Goal: Task Accomplishment & Management: Complete application form

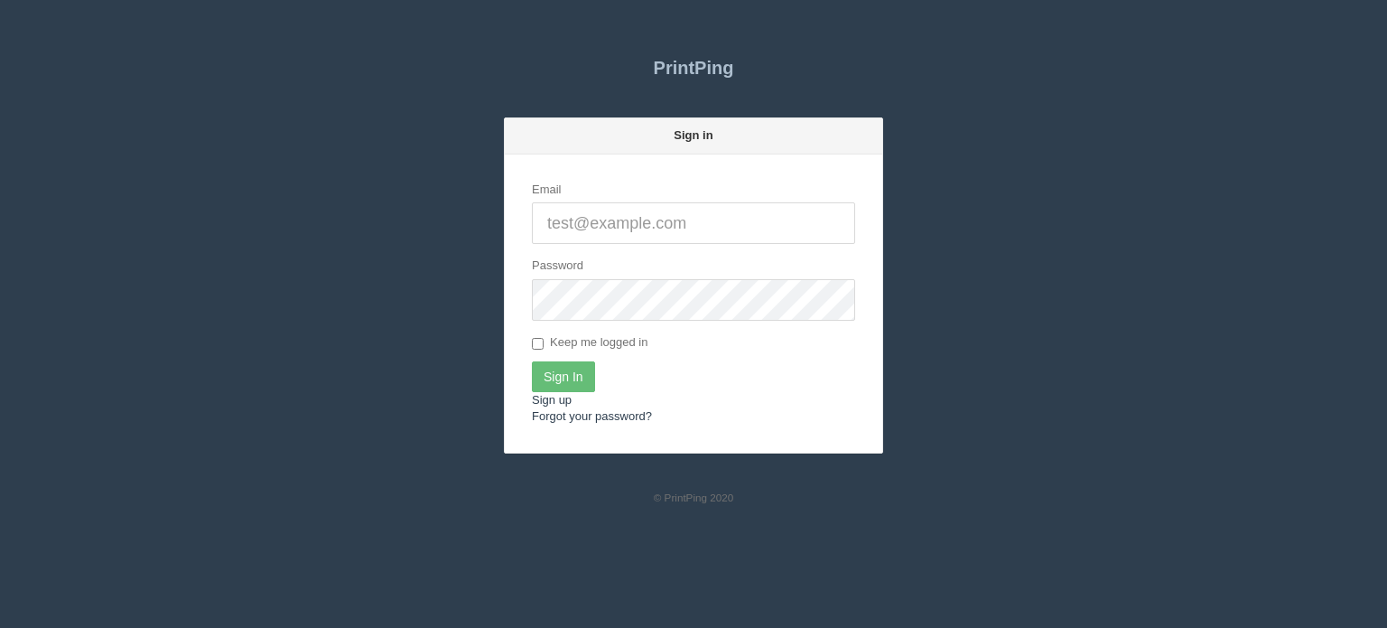
type input "[EMAIL_ADDRESS][DOMAIN_NAME]"
click at [565, 370] on input "Sign In" at bounding box center [563, 376] width 63 height 31
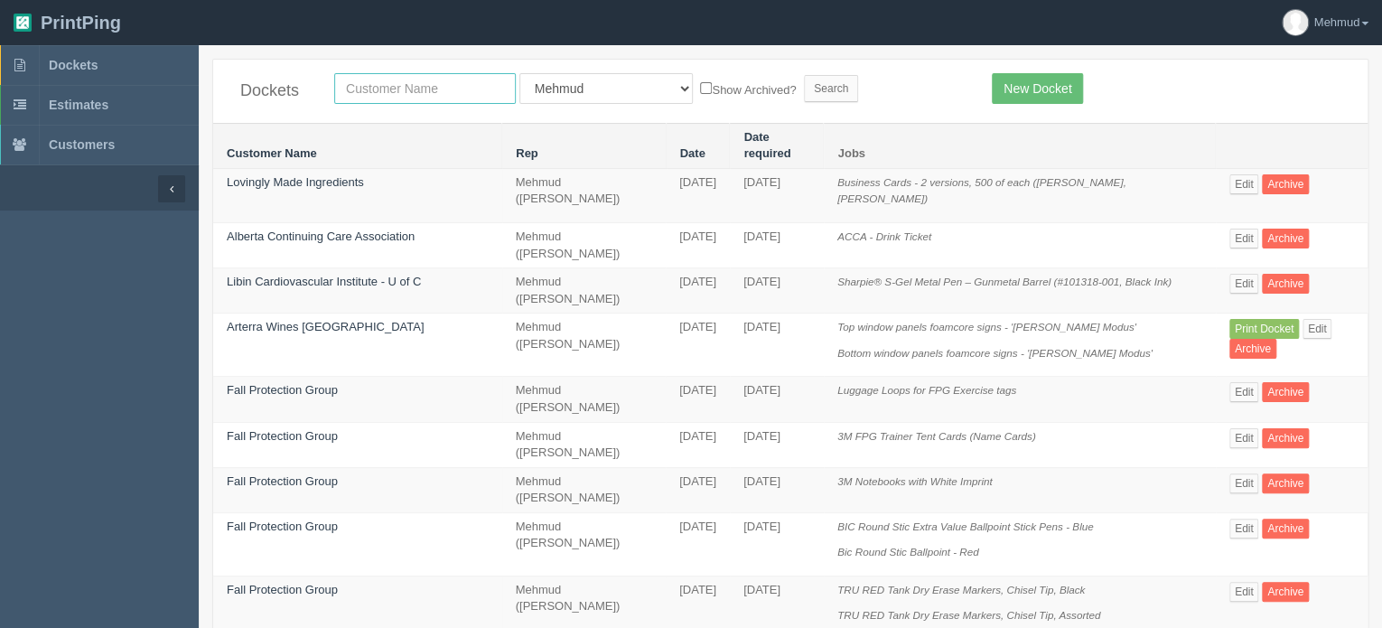
click at [382, 87] on input "text" at bounding box center [425, 88] width 182 height 31
type input "launchpad"
click at [804, 83] on input "Search" at bounding box center [831, 88] width 54 height 27
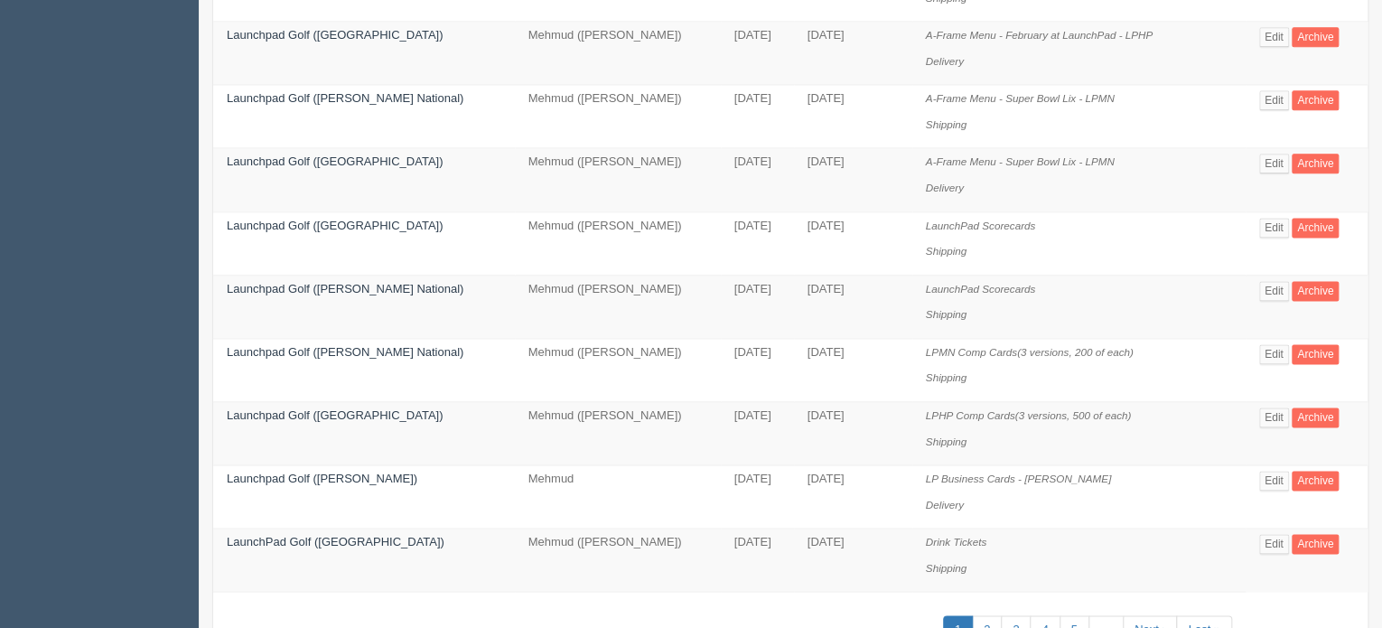
scroll to position [1163, 0]
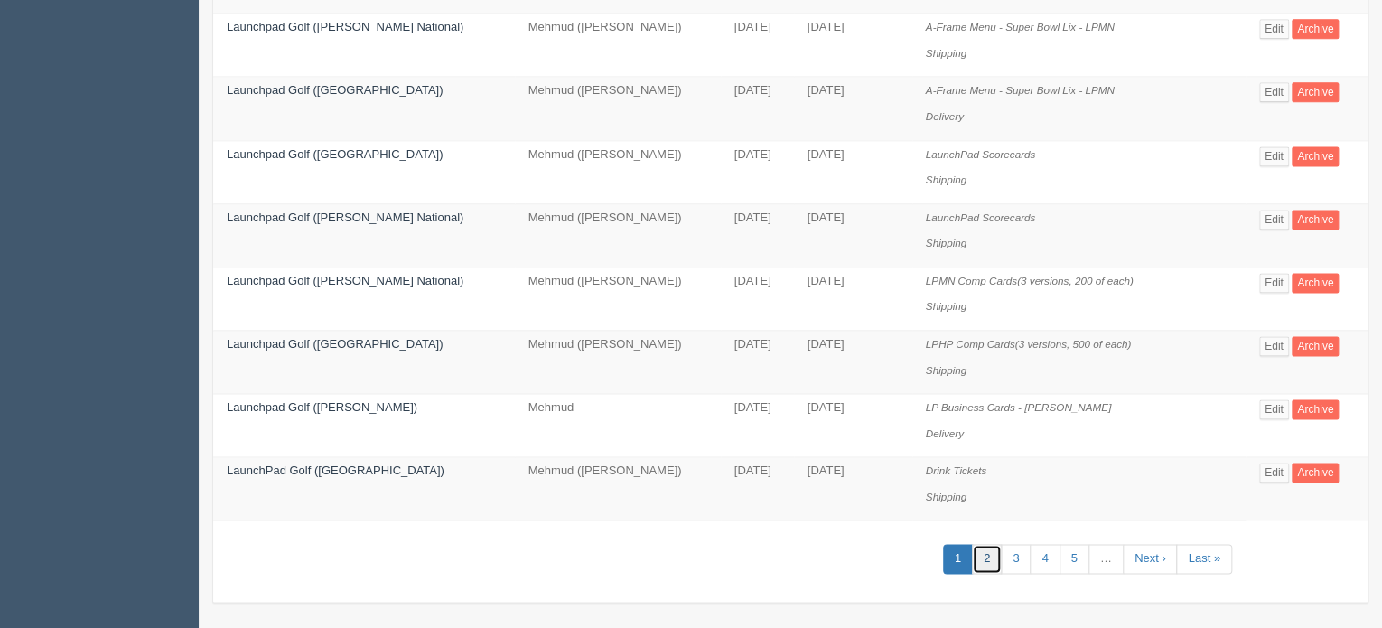
click at [980, 553] on link "2" at bounding box center [987, 559] width 30 height 30
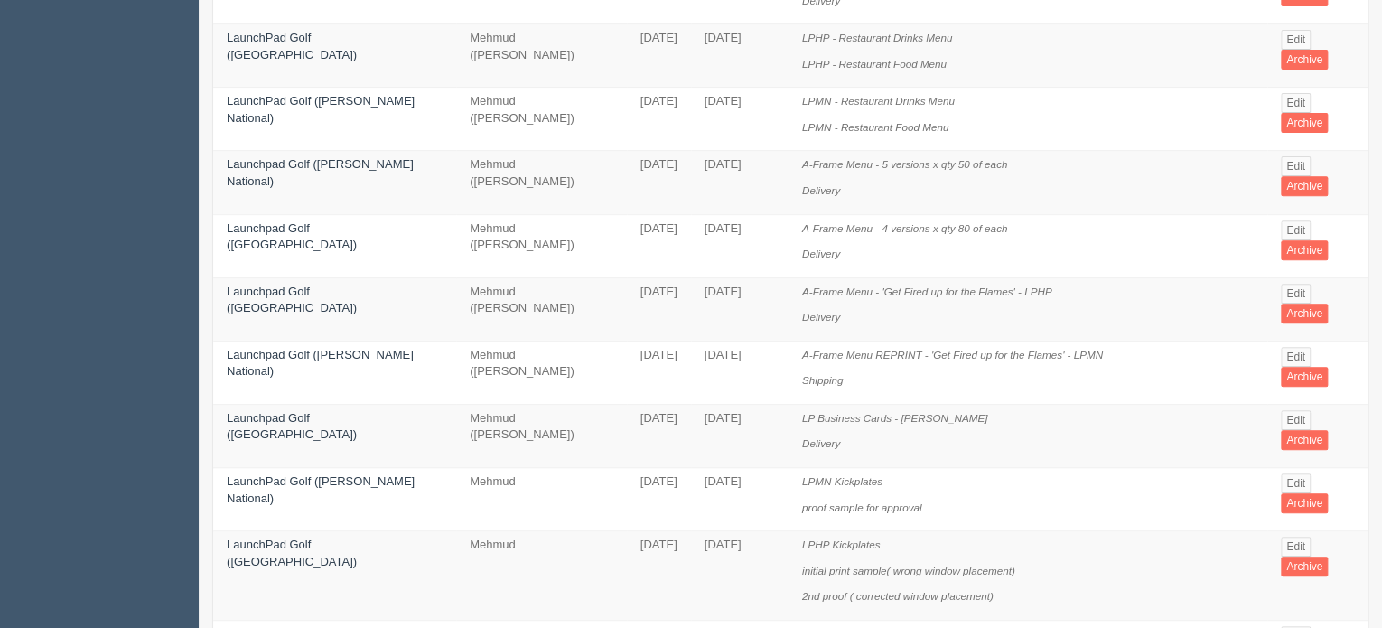
scroll to position [361, 0]
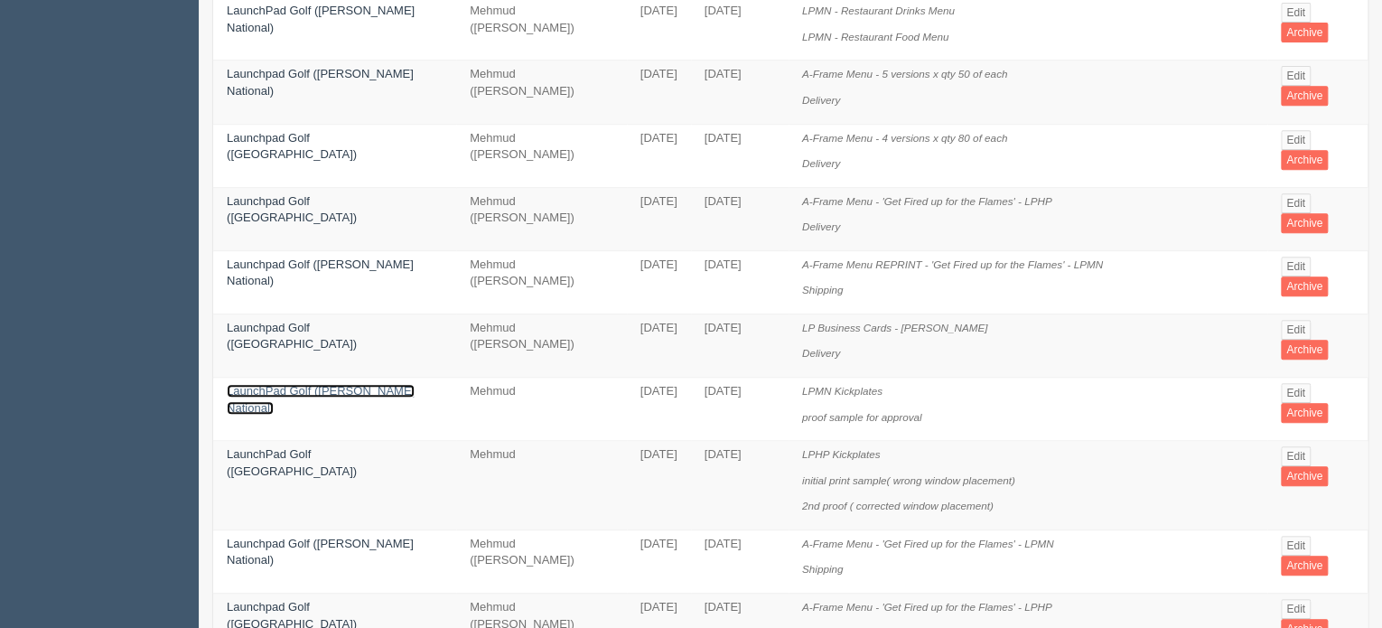
click at [266, 384] on link "LaunchPad Golf (Mickelson National)" at bounding box center [321, 399] width 188 height 31
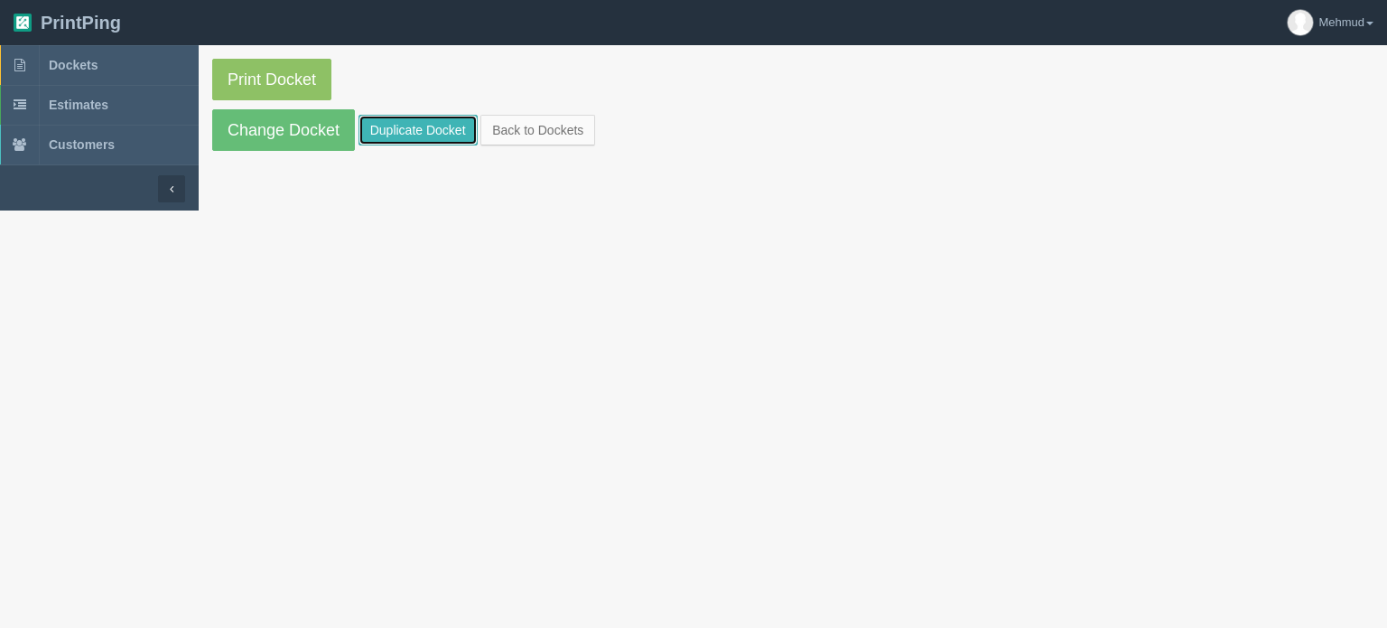
click at [397, 136] on link "Duplicate Docket" at bounding box center [418, 130] width 119 height 31
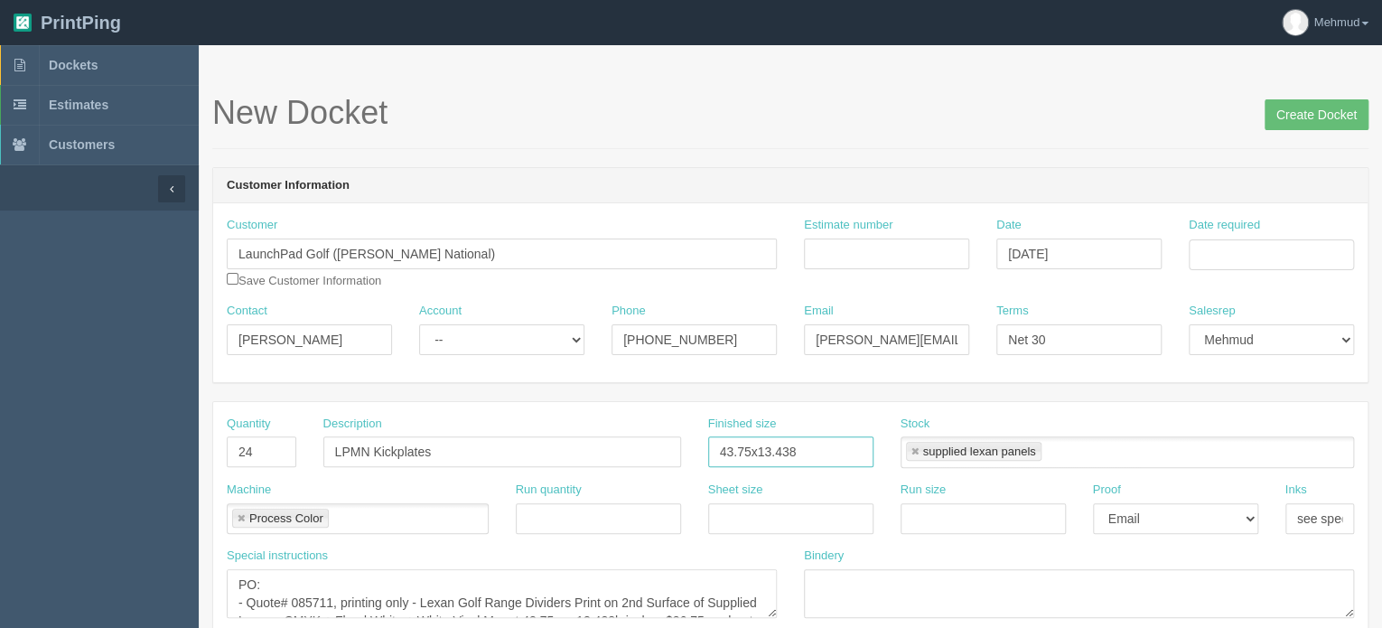
click at [784, 448] on input "43.75x13.438" at bounding box center [790, 451] width 165 height 31
drag, startPoint x: 777, startPoint y: 451, endPoint x: 817, endPoint y: 451, distance: 39.7
click at [817, 451] on input "43.75x13.438" at bounding box center [790, 451] width 165 height 31
type input "43.75x13.3375"
click at [1225, 242] on input "Date required" at bounding box center [1271, 254] width 165 height 31
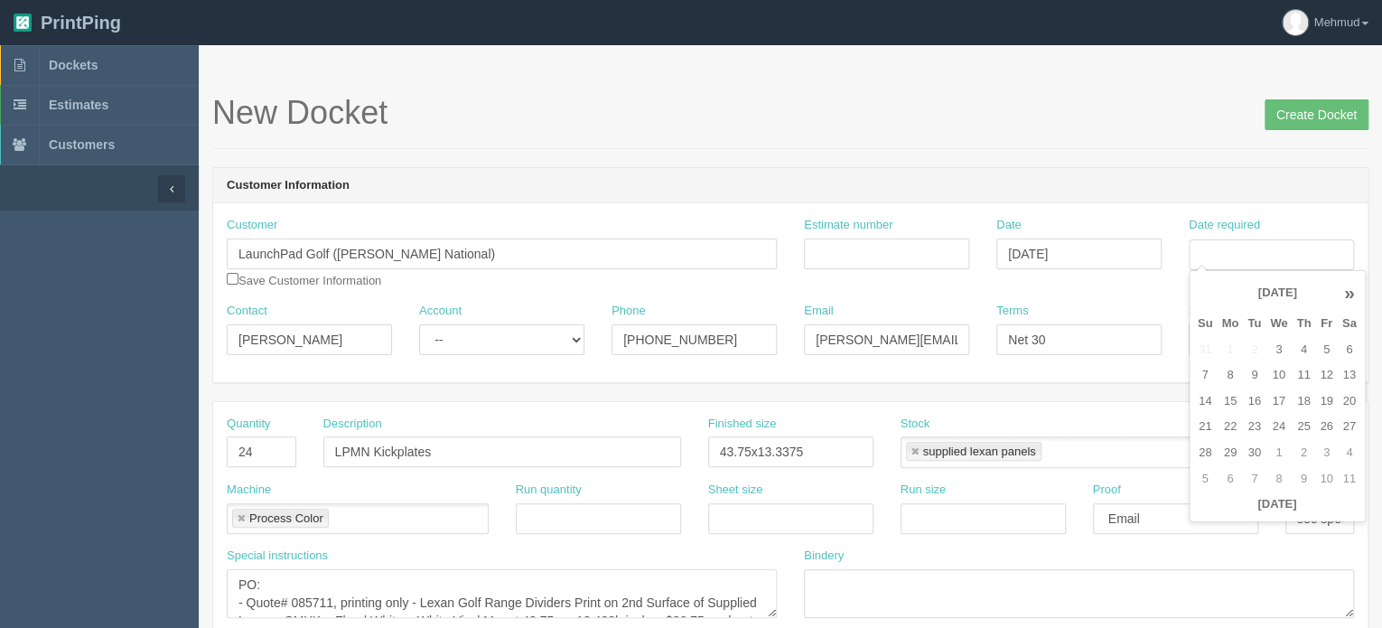
click at [1283, 399] on td "17" at bounding box center [1279, 401] width 26 height 26
type input "[DATE]"
click at [506, 341] on select "-- Existing Client Allrush Client Rep Client" at bounding box center [501, 339] width 165 height 31
select select "Rep Client"
click at [419, 324] on select "-- Existing Client Allrush Client Rep Client" at bounding box center [501, 339] width 165 height 31
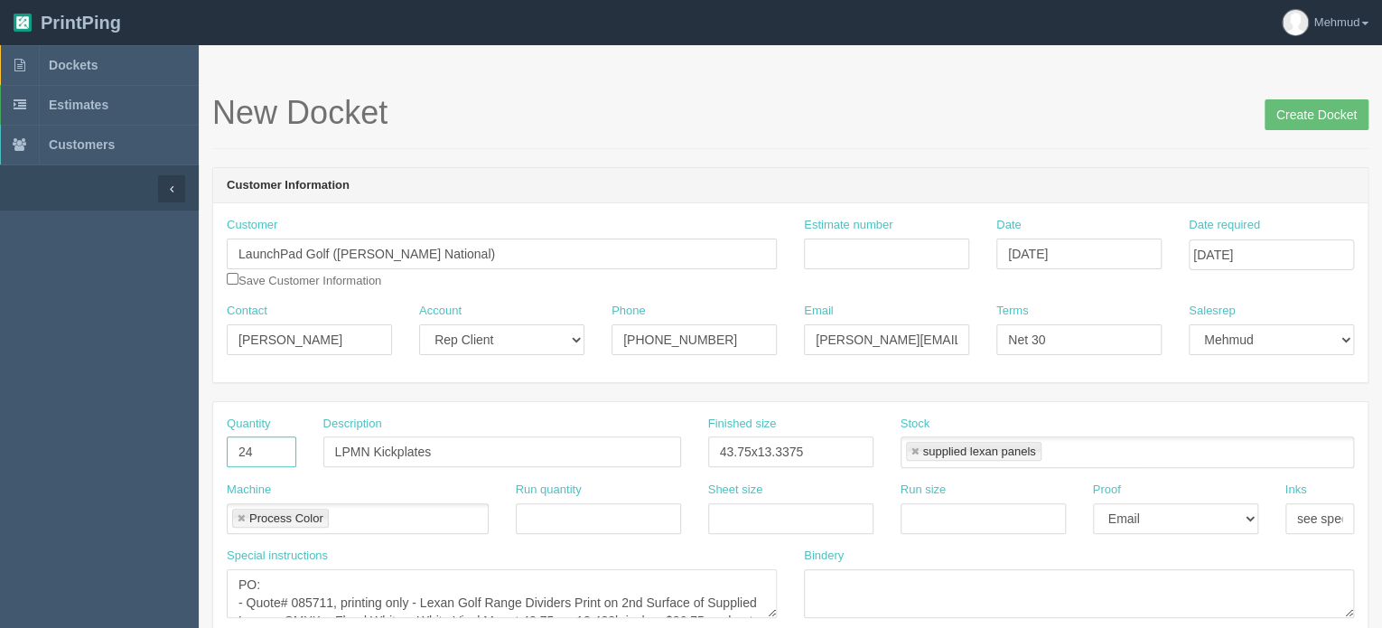
drag, startPoint x: 267, startPoint y: 453, endPoint x: 182, endPoint y: 443, distance: 85.5
type input "30"
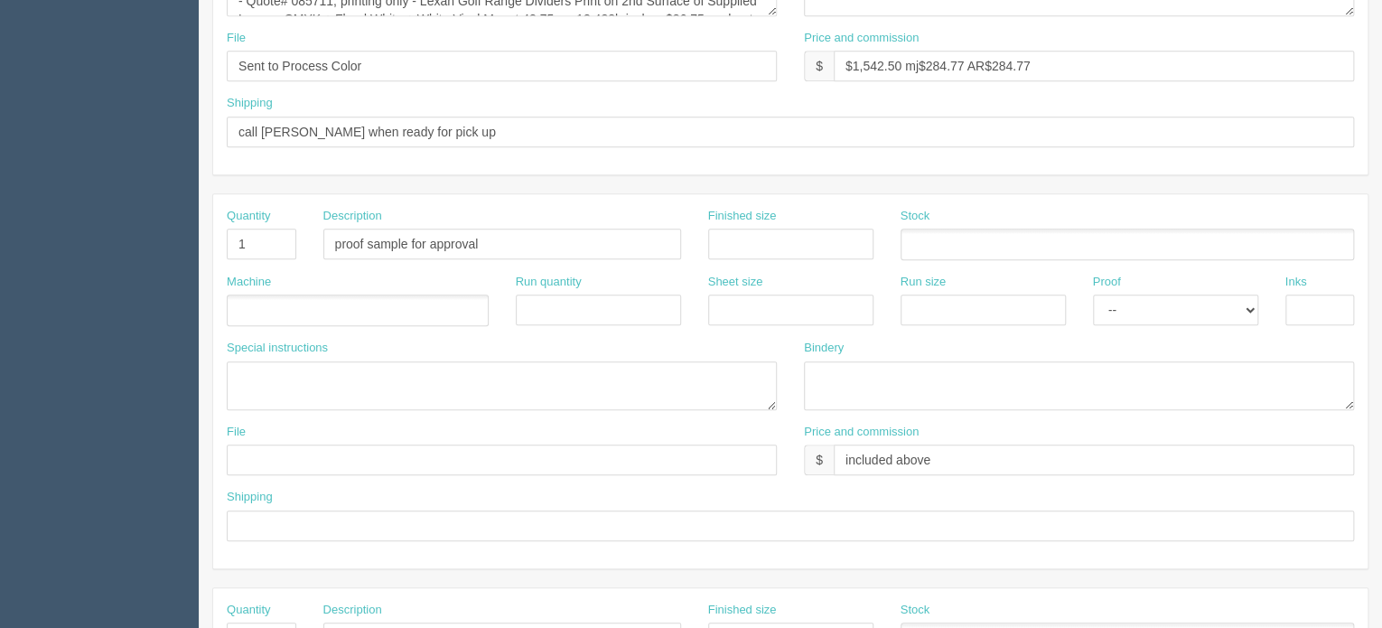
scroll to position [632, 0]
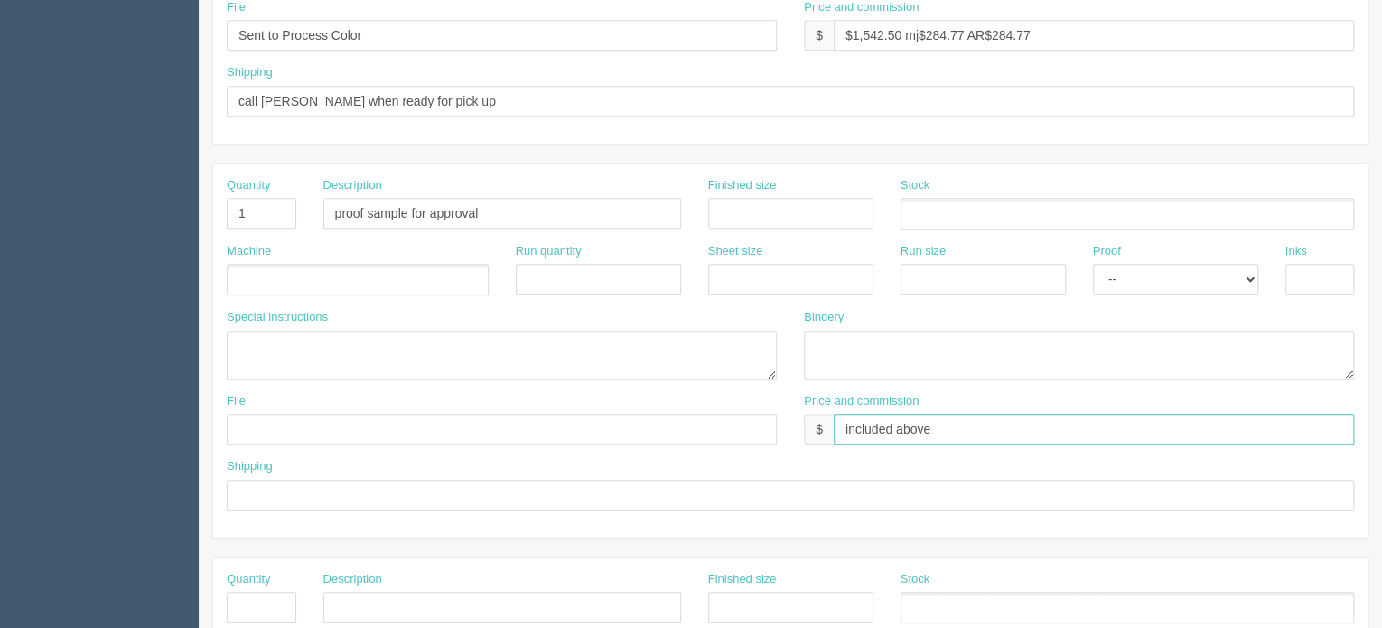
drag, startPoint x: 981, startPoint y: 421, endPoint x: 788, endPoint y: 409, distance: 193.7
click at [788, 409] on div "File Price and commission $ included above" at bounding box center [790, 426] width 1154 height 66
click at [901, 423] on input "$120.00 mj$60 AR$60" at bounding box center [1094, 429] width 520 height 31
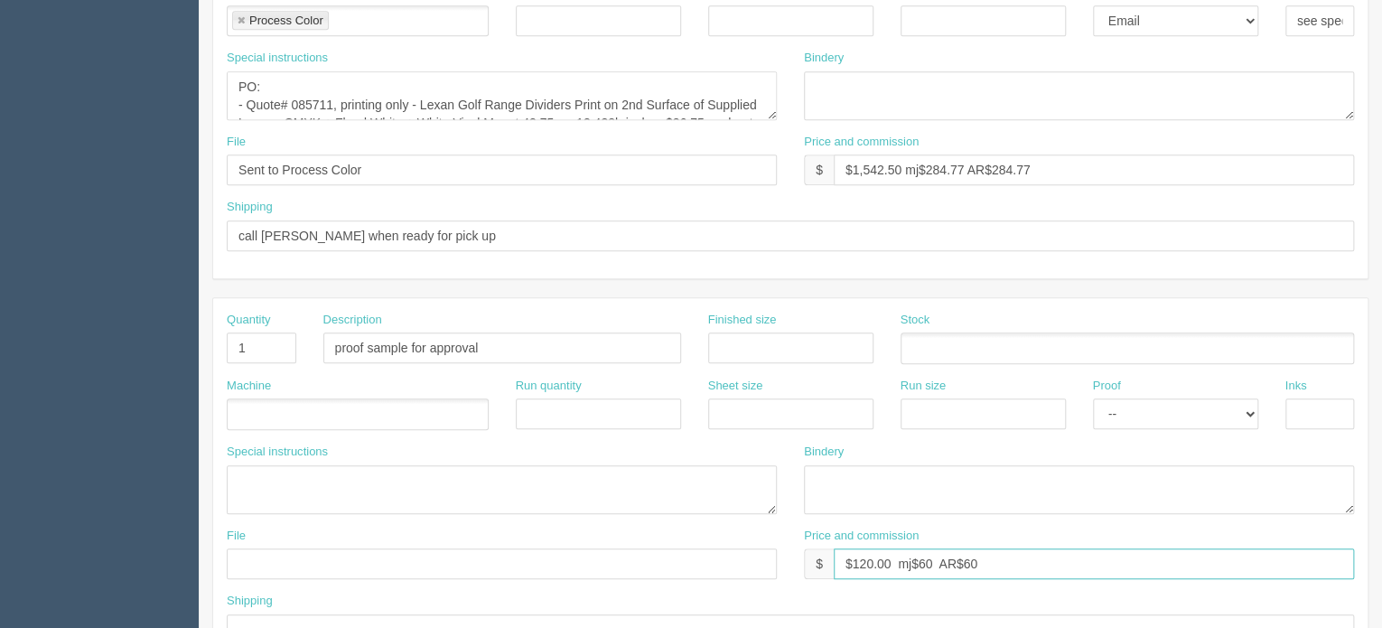
scroll to position [452, 0]
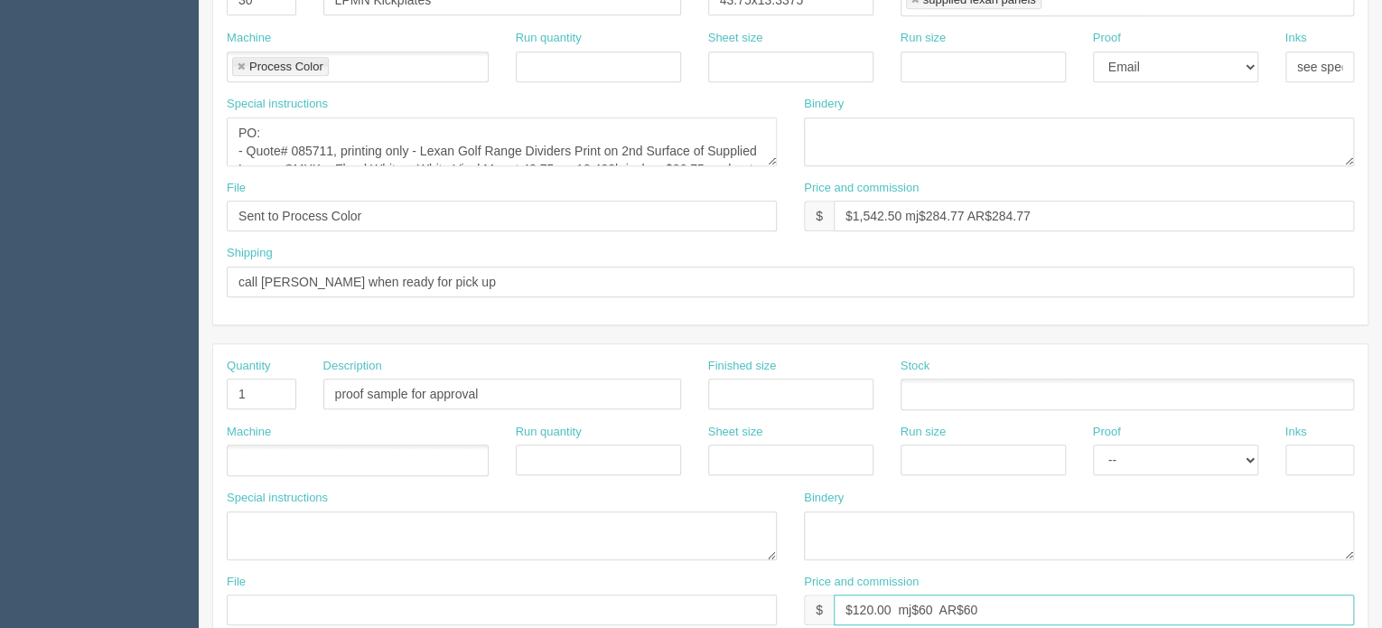
type input "$120.00 mj$60 AR$60"
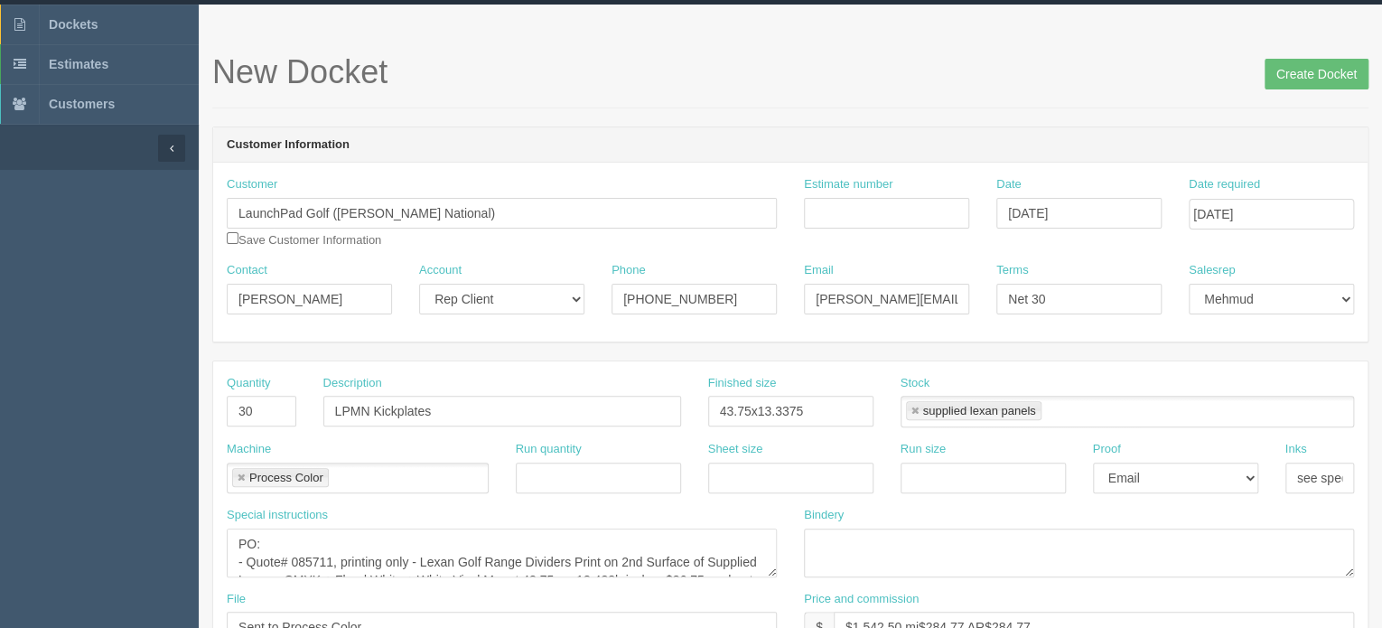
scroll to position [0, 0]
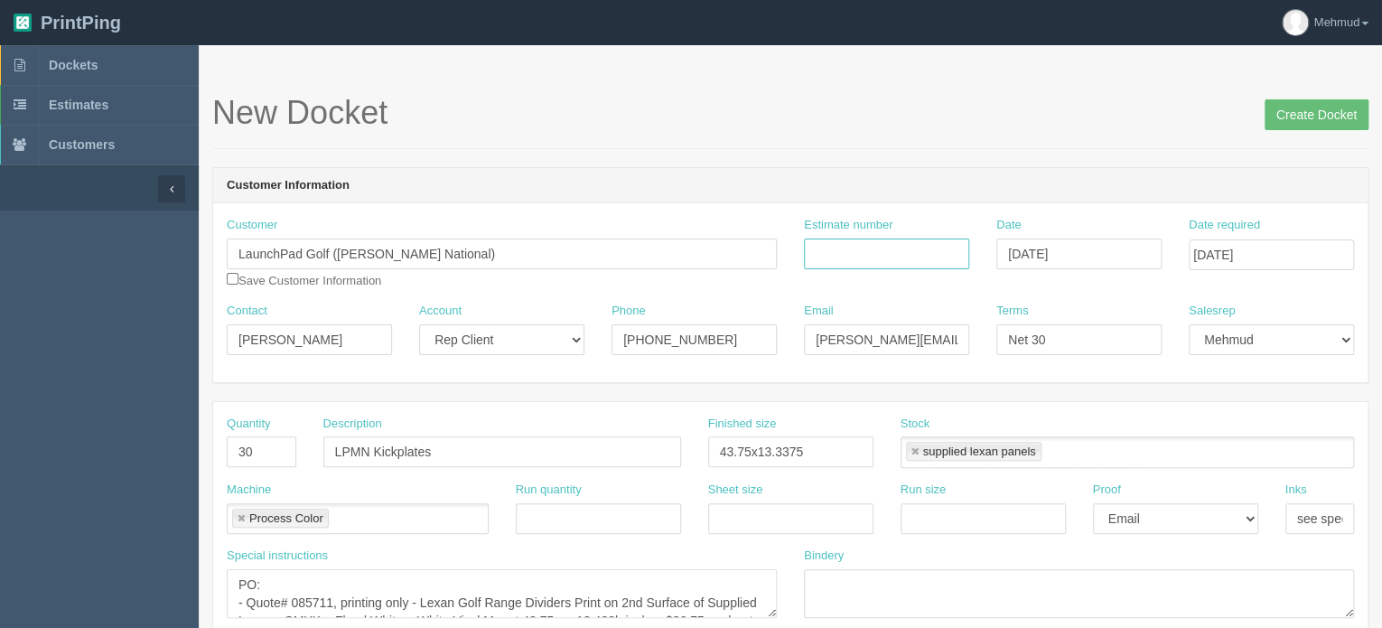
click at [855, 249] on input "Estimate number" at bounding box center [886, 253] width 165 height 31
click at [820, 254] on input "Estimate number" at bounding box center [886, 253] width 165 height 31
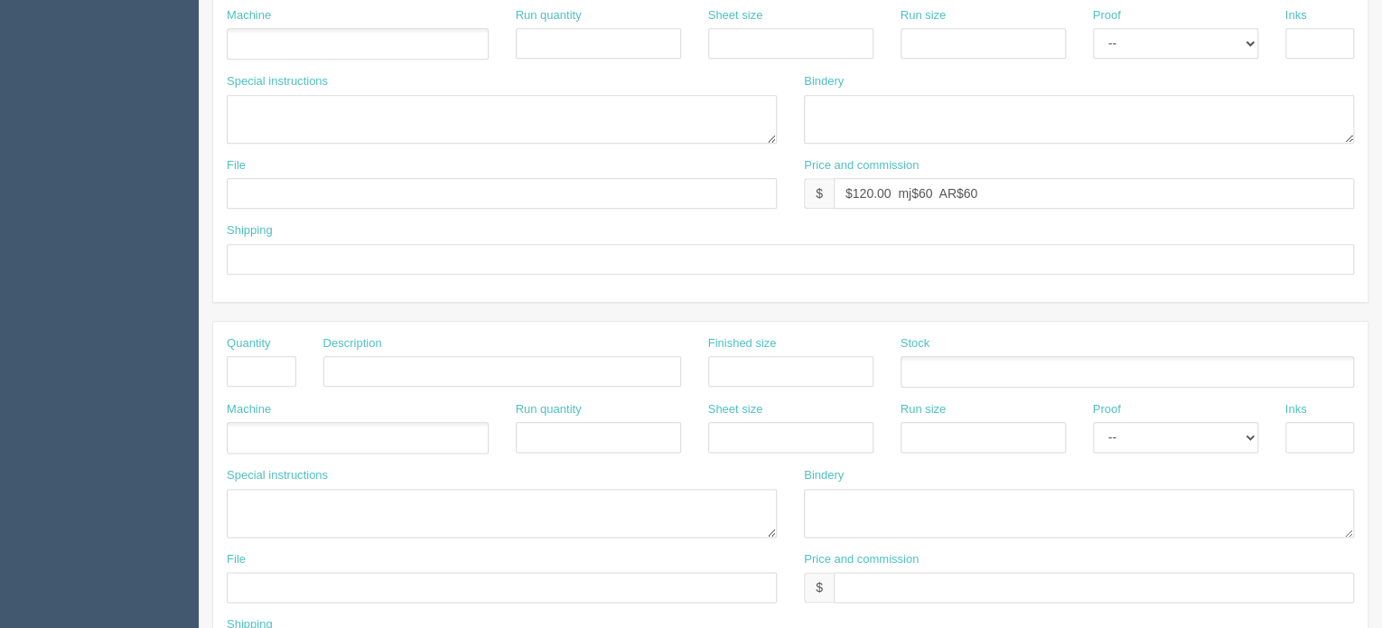
scroll to position [903, 0]
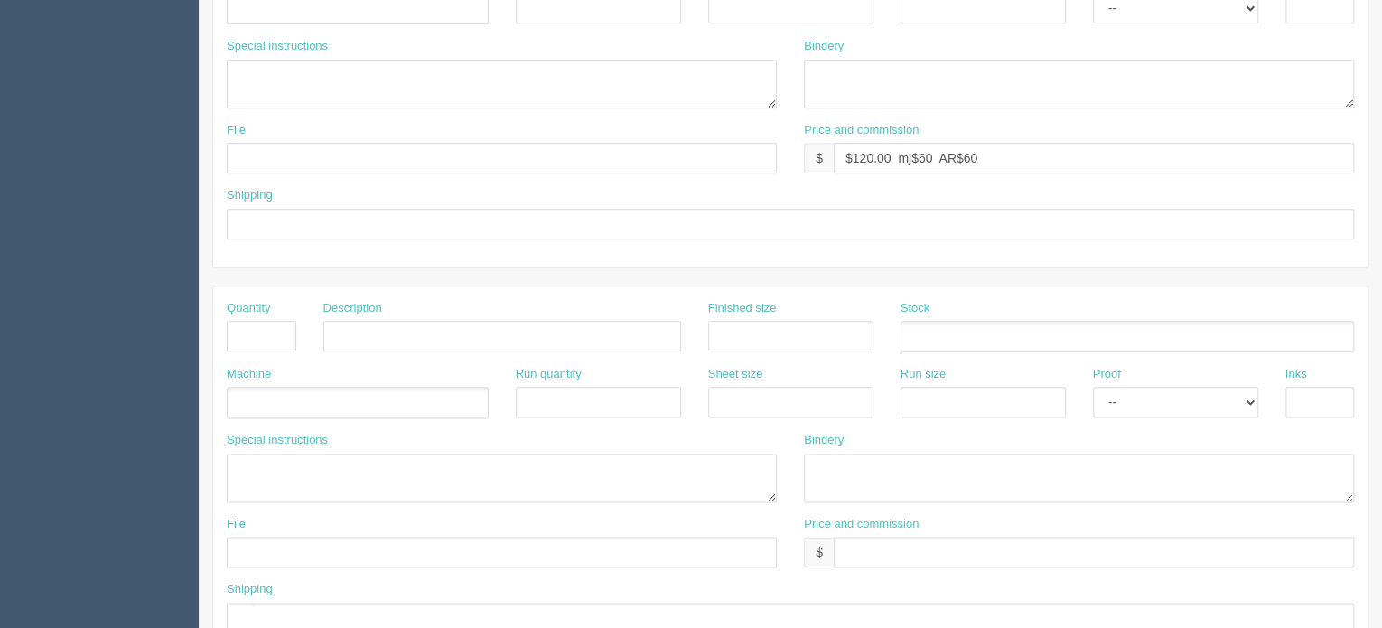
type input "39668"
click at [257, 332] on input "text" at bounding box center [262, 336] width 70 height 31
type input "30"
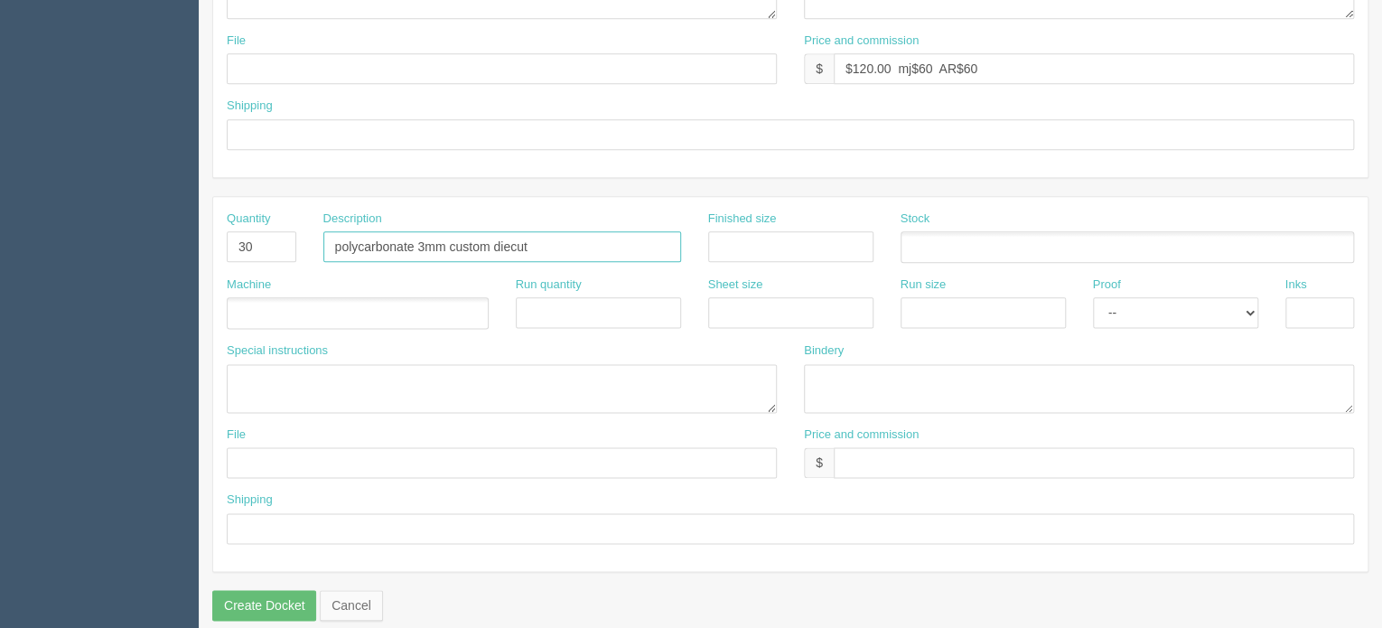
scroll to position [994, 0]
type input "polycarbonate 3mm custom diecut"
click at [855, 460] on input "text" at bounding box center [1094, 461] width 520 height 31
type input "included above"
click at [310, 312] on ul at bounding box center [358, 312] width 262 height 32
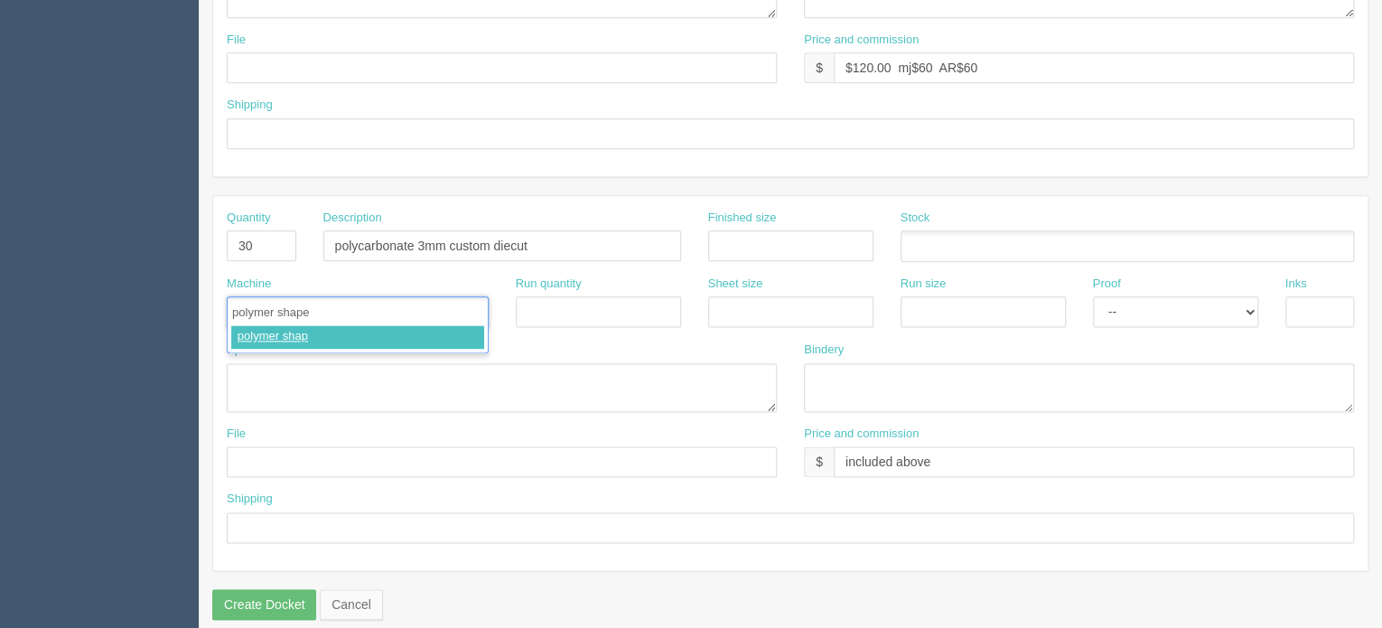
type input "polymer shapes"
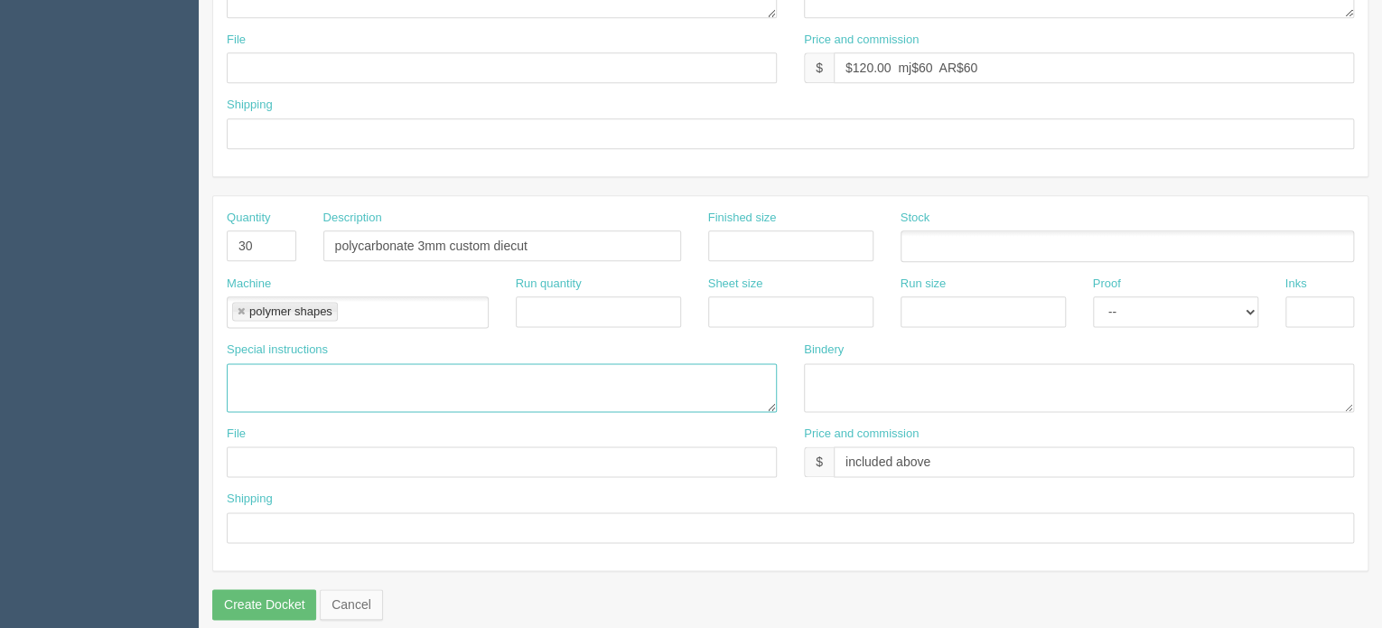
click at [264, 368] on textarea at bounding box center [502, 387] width 550 height 49
click at [597, 388] on textarea "PO polymer shapes $26.90 each 3mm polycarbonate, diecut to size with holes as p…" at bounding box center [502, 387] width 550 height 49
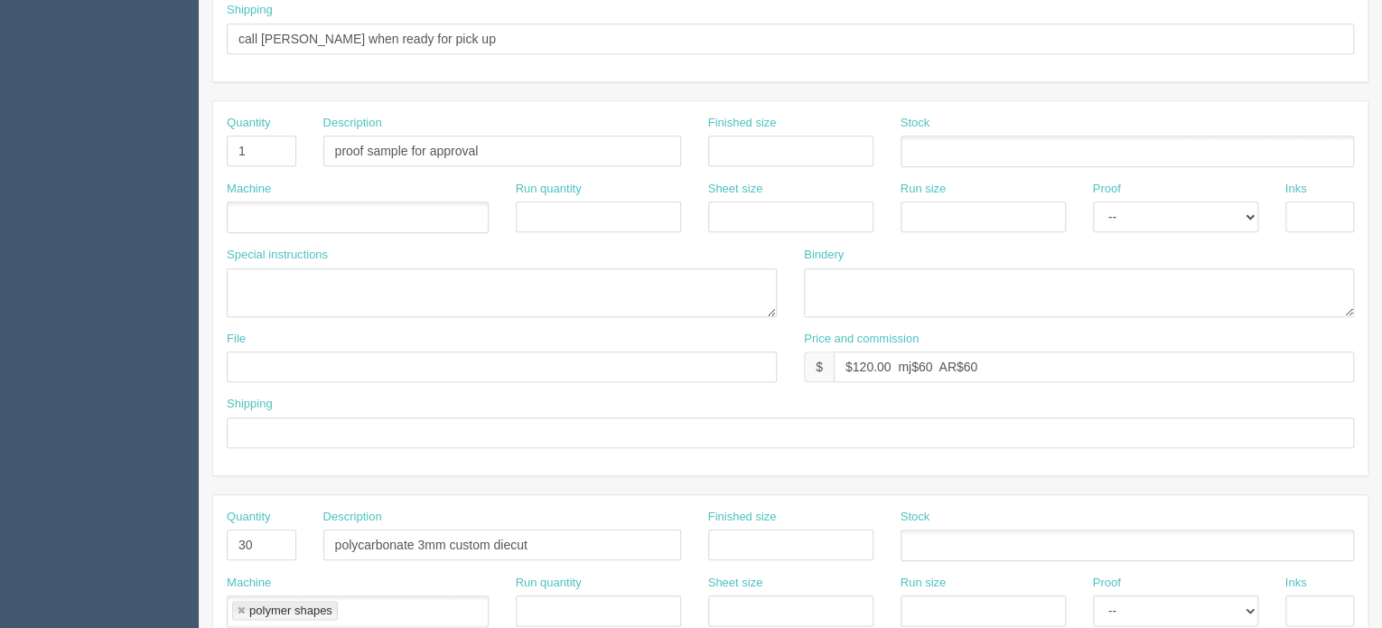
scroll to position [723, 0]
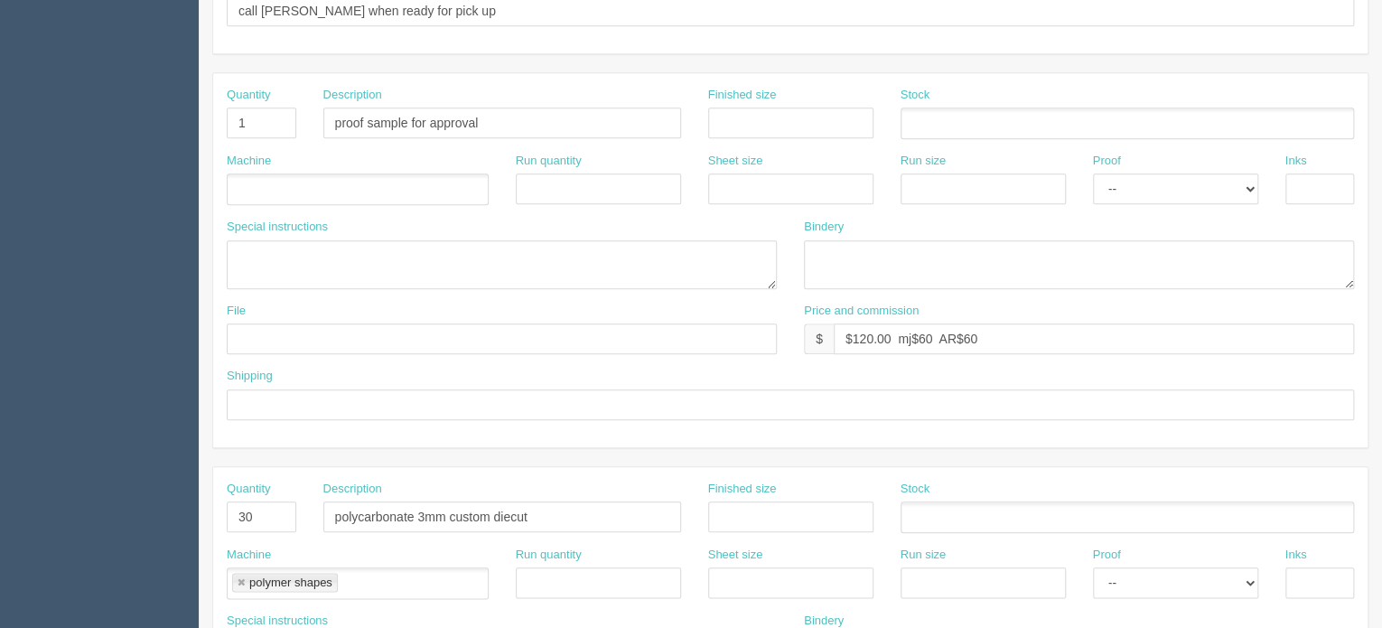
type textarea "PO polymer shapes $26.90 each 3mm polycarbonate, diecut to size with holes as p…"
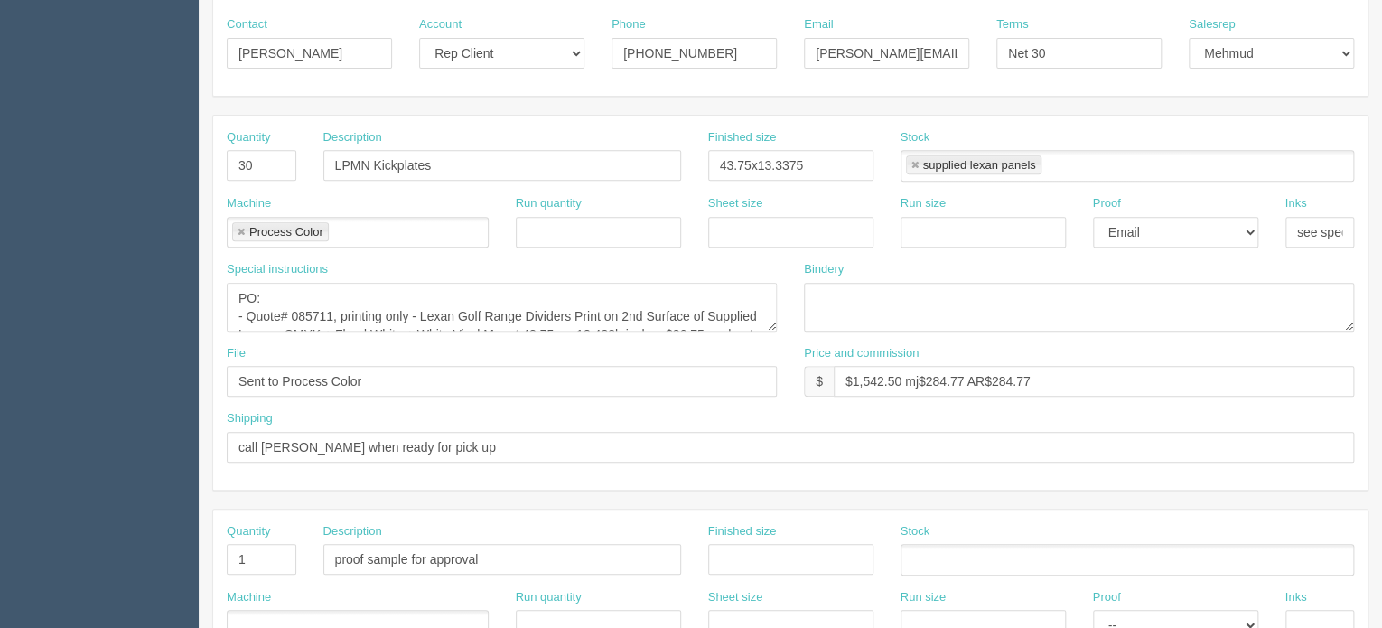
scroll to position [271, 0]
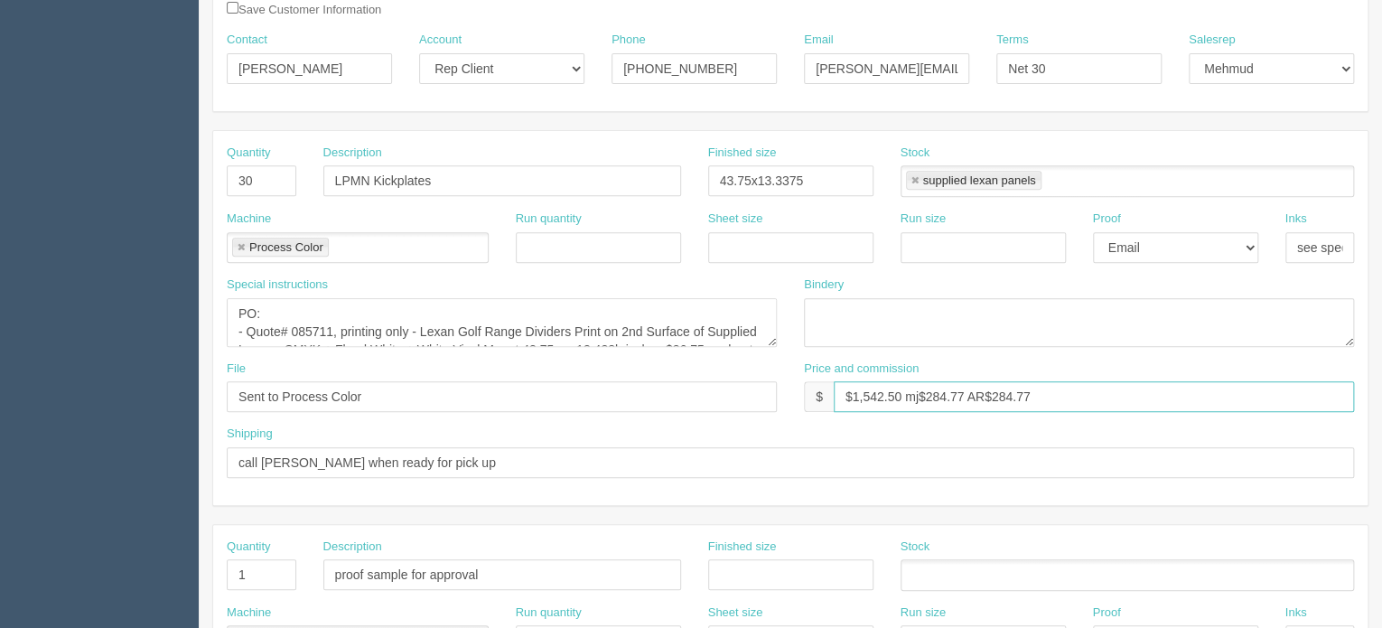
drag, startPoint x: 963, startPoint y: 392, endPoint x: 924, endPoint y: 398, distance: 39.4
click at [924, 398] on input "$1,542.50 mj$284.77 AR$284.77" at bounding box center [1094, 396] width 520 height 31
drag, startPoint x: 990, startPoint y: 393, endPoint x: 1055, endPoint y: 388, distance: 65.3
click at [1055, 388] on input "$1,542.50 mj$805.73 AR$284.77" at bounding box center [1094, 396] width 520 height 31
drag, startPoint x: 900, startPoint y: 390, endPoint x: 854, endPoint y: 384, distance: 46.5
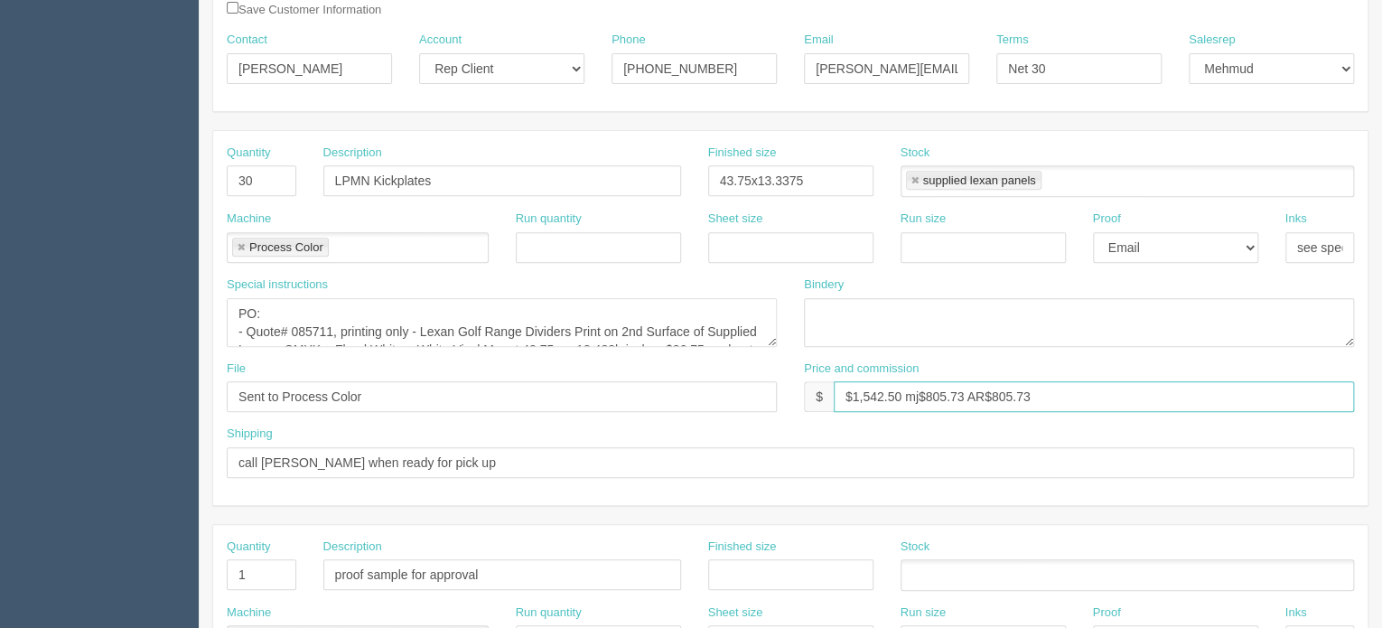
click at [854, 384] on input "$1,542.50 mj$805.73 AR$805.73" at bounding box center [1094, 396] width 520 height 31
click at [1084, 390] on input "$4378.65 mj$805.73 AR$805.73" at bounding box center [1094, 396] width 520 height 31
type input "$4378.65 mj$805.73 AR$805.73"
click at [396, 300] on textarea "PO: - Quote# 085711, printing only - Lexan Golf Range Dividers Print on 2nd Sur…" at bounding box center [502, 322] width 550 height 49
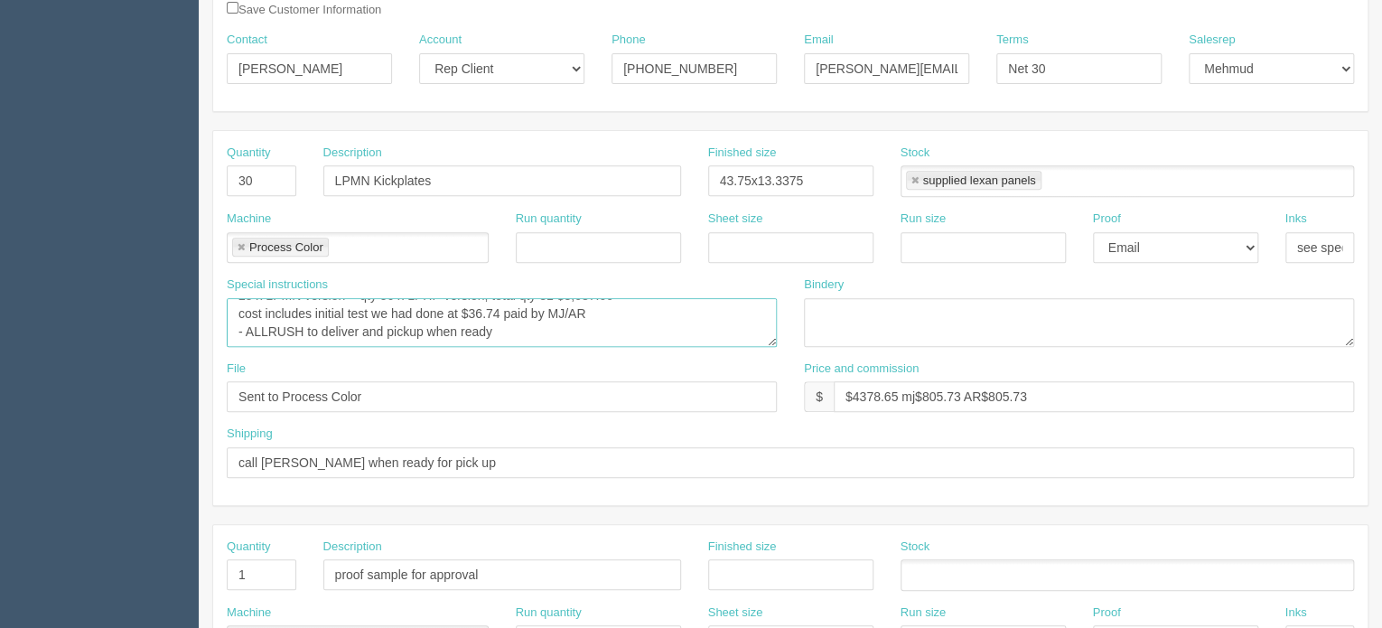
drag, startPoint x: 256, startPoint y: 327, endPoint x: 589, endPoint y: 330, distance: 333.3
click at [589, 330] on textarea "PO: - Quote# 085711, printing only - Lexan Golf Range Dividers Print on 2nd Sur…" at bounding box center [502, 322] width 550 height 49
type textarea "PO: -"
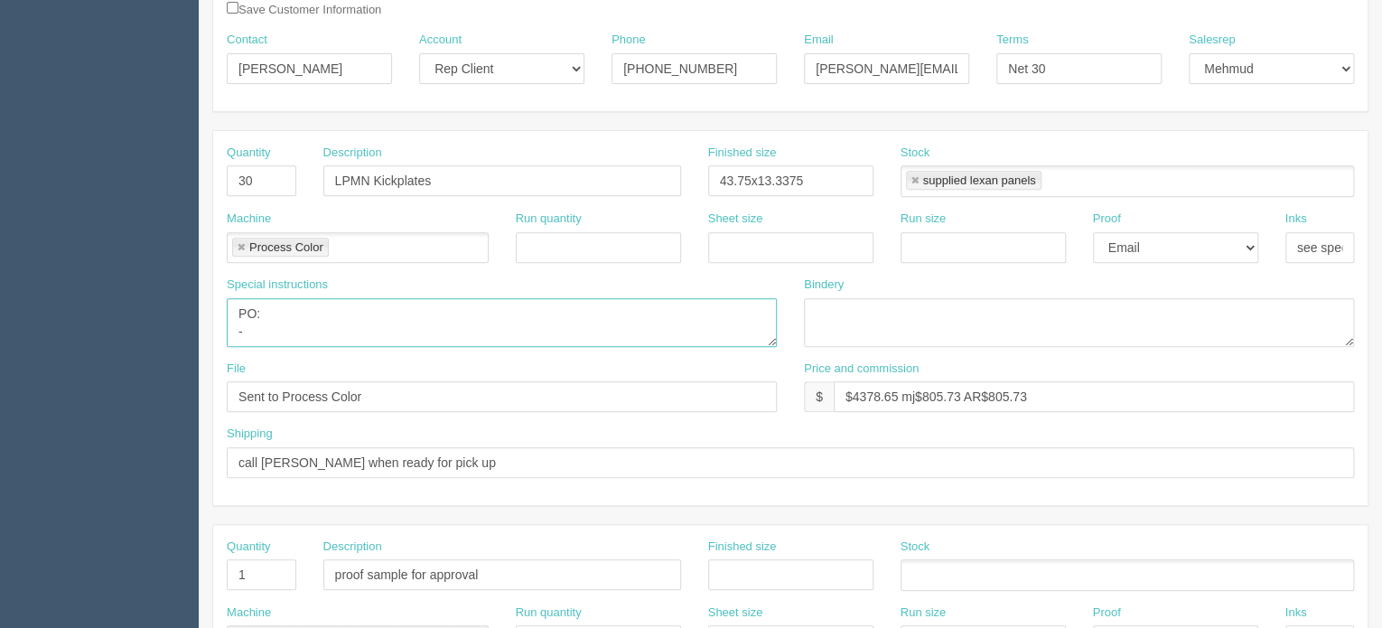
scroll to position [0, 0]
click at [244, 242] on link at bounding box center [241, 248] width 11 height 12
type textarea "PO: -"
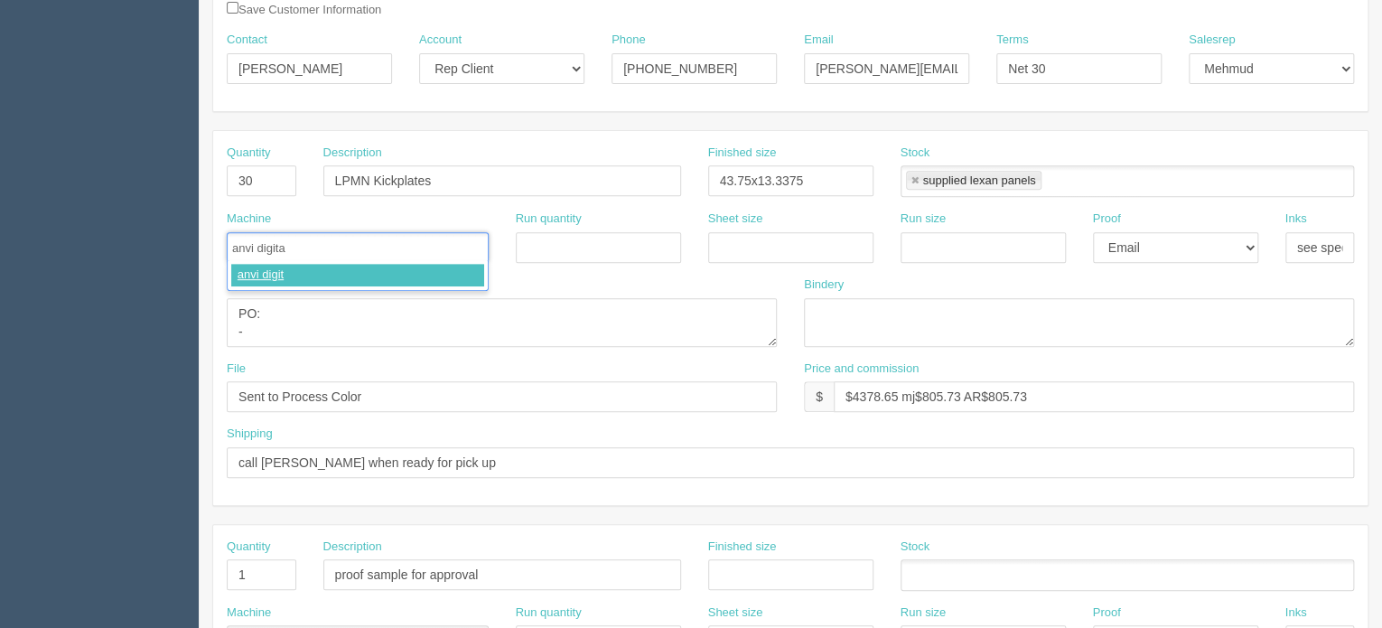
type input "anvi digital"
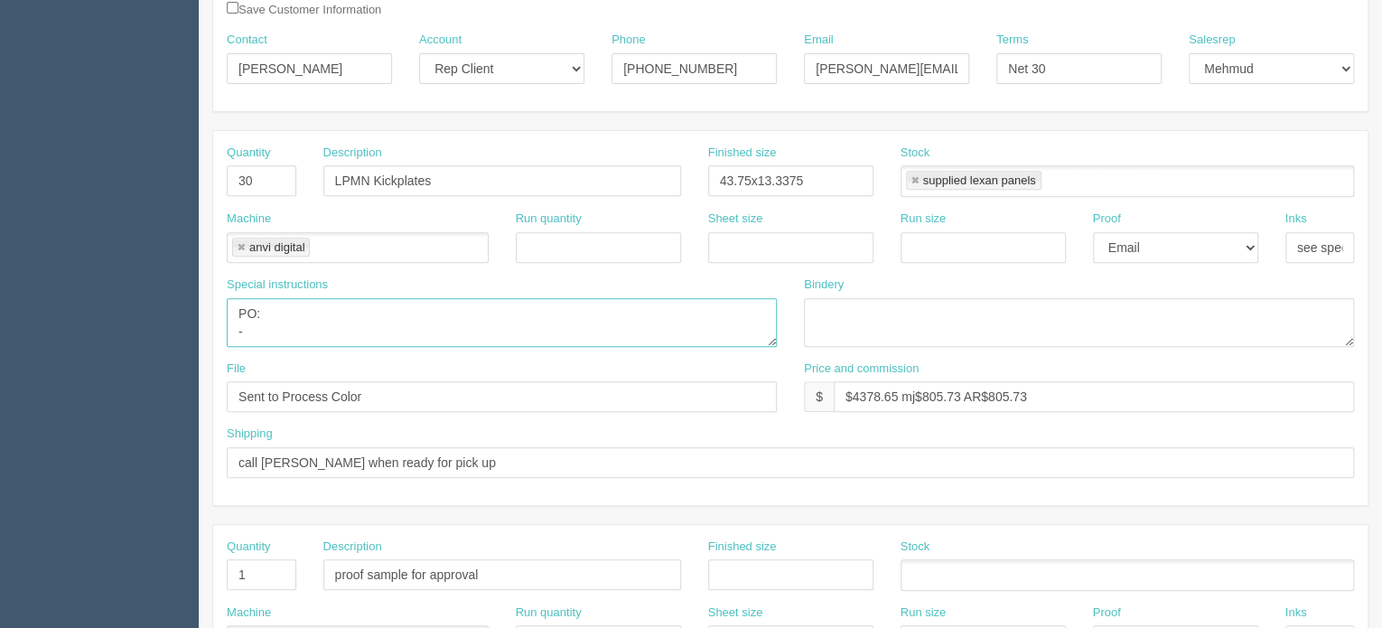
click at [293, 313] on textarea "PO: - Quote# 085711, printing only - Lexan Golf Range Dividers Print on 2nd Sur…" at bounding box center [502, 322] width 550 height 49
click at [264, 324] on textarea "PO: - Quote# 085711, printing only - Lexan Golf Range Dividers Print on 2nd Sur…" at bounding box center [502, 322] width 550 height 49
drag, startPoint x: 262, startPoint y: 308, endPoint x: 466, endPoint y: 299, distance: 204.3
click at [466, 299] on textarea "PO: - Quote# 085711, printing only - Lexan Golf Range Dividers Print on 2nd Sur…" at bounding box center [502, 322] width 550 height 49
paste textarea "SAV Wrap Cast Vinyl 3M IJ-180C 43.875 (in) 13.625 (in) 55.258 30 1,657.73 • Sin…"
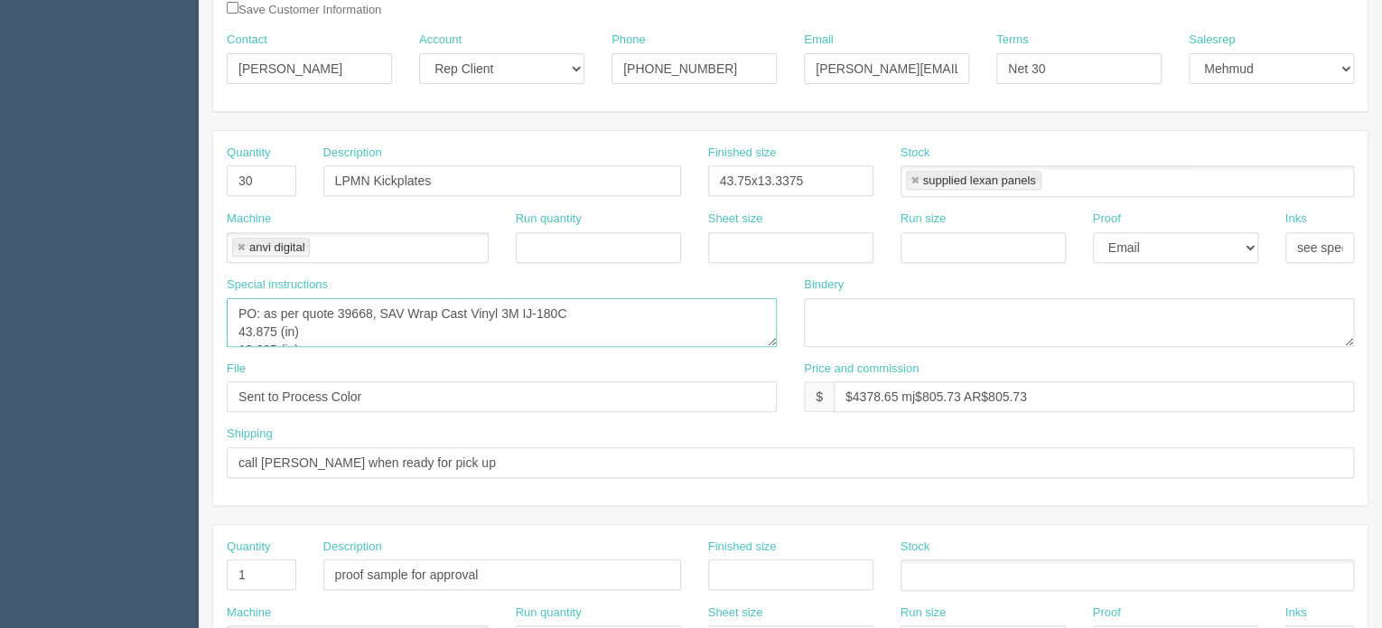
click at [304, 324] on textarea "PO: - Quote# 085711, printing only - Lexan Golf Range Dividers Print on 2nd Sur…" at bounding box center [502, 322] width 550 height 49
click at [383, 326] on textarea "PO: - Quote# 085711, printing only - Lexan Golf Range Dividers Print on 2nd Sur…" at bounding box center [502, 322] width 550 height 49
click at [438, 325] on textarea "PO: - Quote# 085711, printing only - Lexan Golf Range Dividers Print on 2nd Sur…" at bounding box center [502, 322] width 550 height 49
click at [529, 313] on textarea "PO: - Quote# 085711, printing only - Lexan Golf Range Dividers Print on 2nd Sur…" at bounding box center [502, 322] width 550 height 49
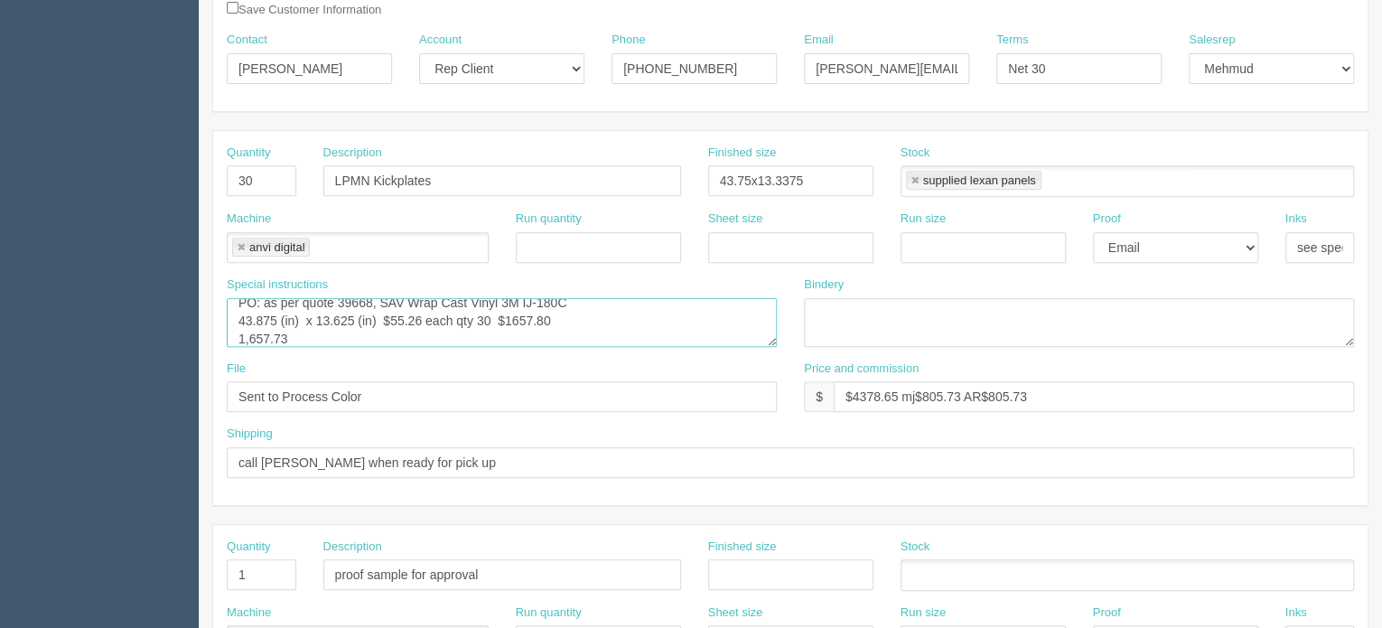
click at [500, 313] on textarea "PO: - Quote# 085711, printing only - Lexan Golf Range Dividers Print on 2nd Sur…" at bounding box center [502, 322] width 550 height 49
click at [339, 335] on textarea "PO: - Quote# 085711, printing only - Lexan Golf Range Dividers Print on 2nd Sur…" at bounding box center [502, 322] width 550 height 49
click at [427, 329] on textarea "PO: - Quote# 085711, printing only - Lexan Golf Range Dividers Print on 2nd Sur…" at bounding box center [502, 322] width 550 height 49
click at [610, 335] on textarea "PO: - Quote# 085711, printing only - Lexan Golf Range Dividers Print on 2nd Sur…" at bounding box center [502, 322] width 550 height 49
click at [744, 333] on textarea "PO: - Quote# 085711, printing only - Lexan Golf Range Dividers Print on 2nd Sur…" at bounding box center [502, 322] width 550 height 49
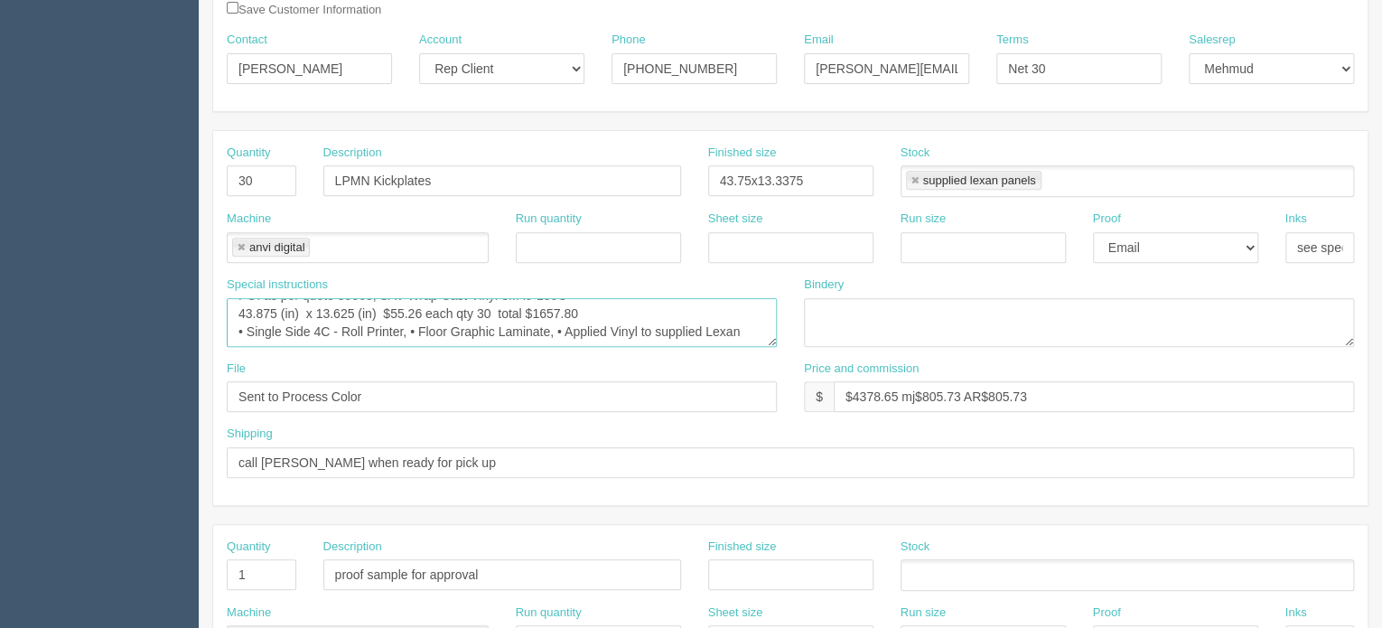
scroll to position [6, 0]
type textarea "PO: as per quote 39668, SAV Wrap Cast Vinyl 3M IJ-180C 43.875 (in) x 13.625 (in…"
drag, startPoint x: 282, startPoint y: 394, endPoint x: 493, endPoint y: 410, distance: 212.0
click at [493, 410] on div "File Sent to Process Color" at bounding box center [501, 393] width 577 height 66
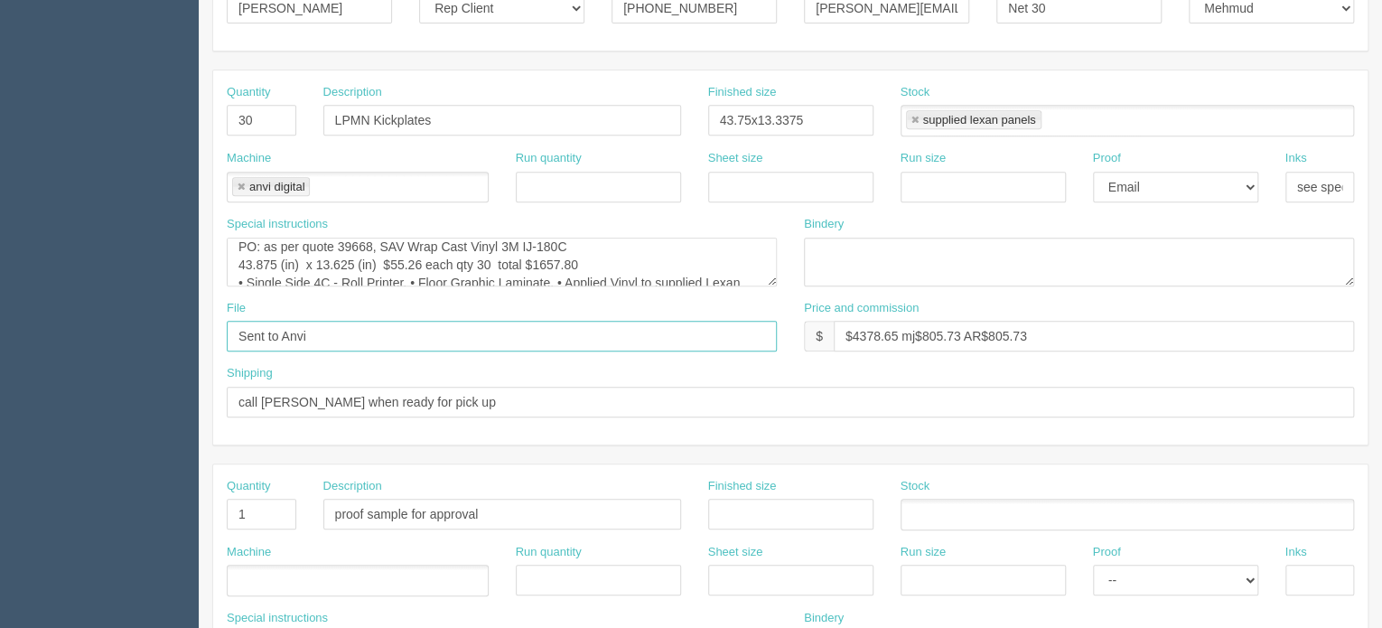
scroll to position [361, 0]
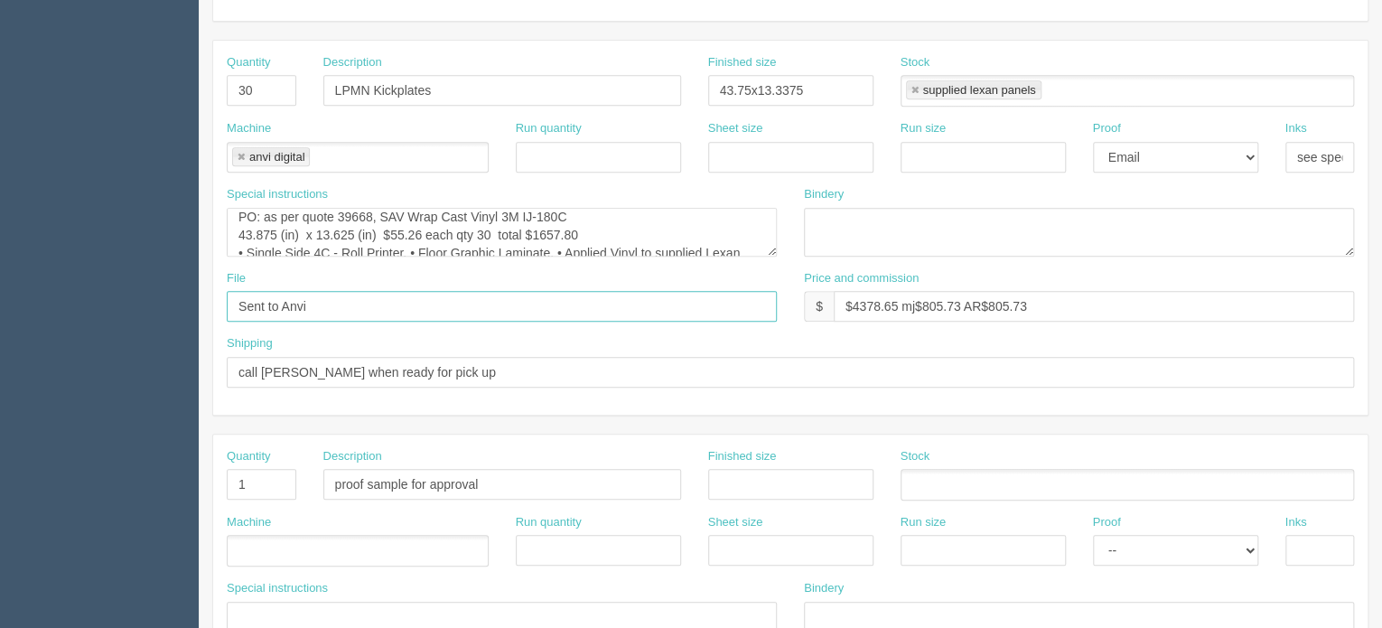
type input "Sent to Anvi"
drag, startPoint x: 425, startPoint y: 372, endPoint x: 146, endPoint y: 396, distance: 280.1
click at [146, 396] on section "Dockets Estimates Customers" at bounding box center [691, 481] width 1382 height 1595
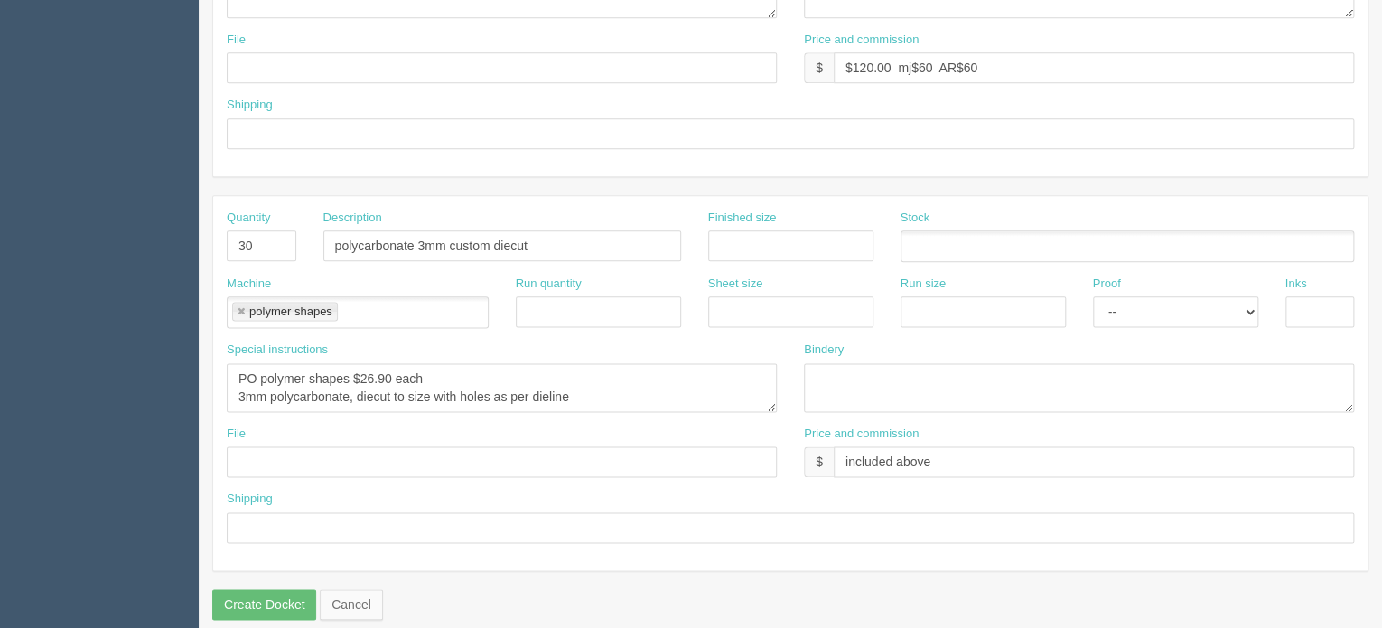
scroll to position [1005, 0]
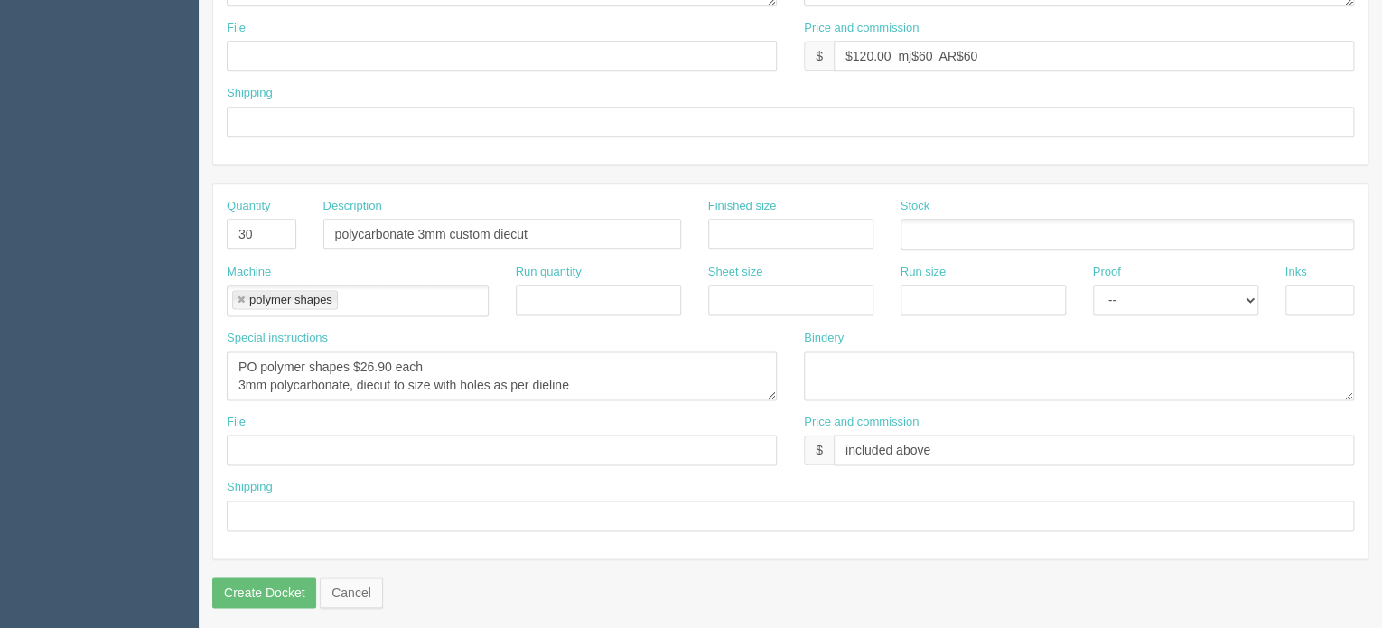
type input "to Mickelson National Golf course Att Sam Hart"
click at [265, 584] on input "Create Docket" at bounding box center [264, 592] width 104 height 31
